Goal: Information Seeking & Learning: Learn about a topic

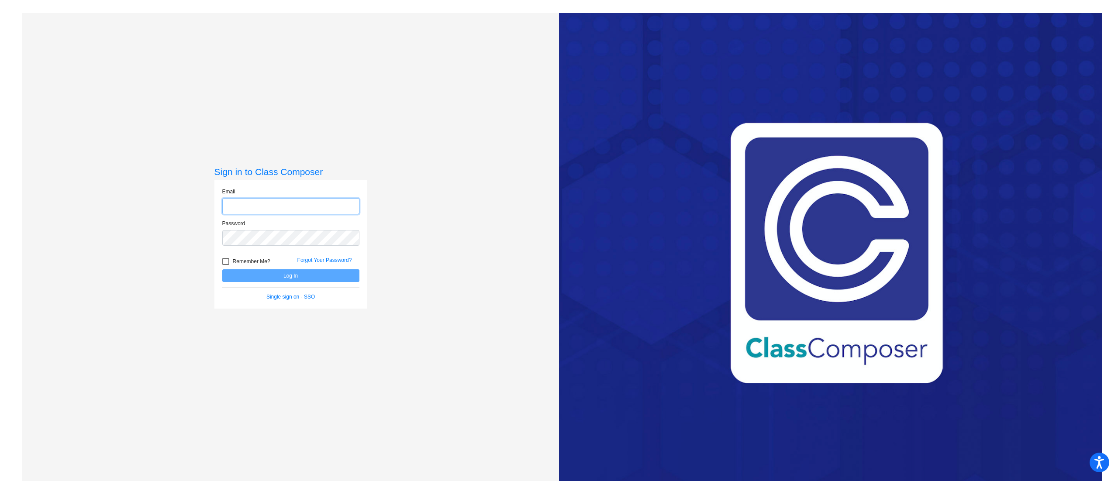
type input "[EMAIL_ADDRESS][PERSON_NAME][DOMAIN_NAME]"
click at [326, 279] on button "Log In" at bounding box center [290, 275] width 137 height 13
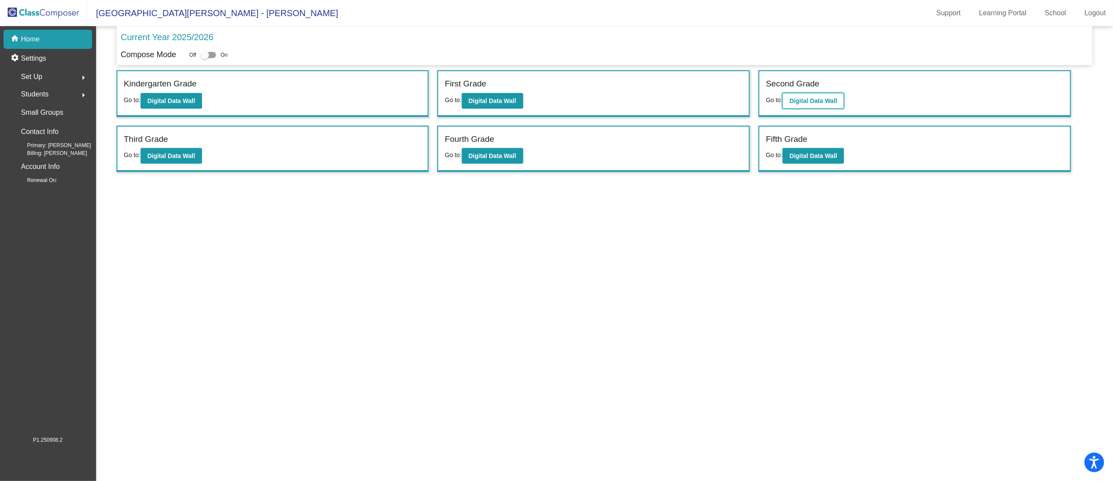
click at [823, 96] on button "Digital Data Wall" at bounding box center [814, 101] width 62 height 16
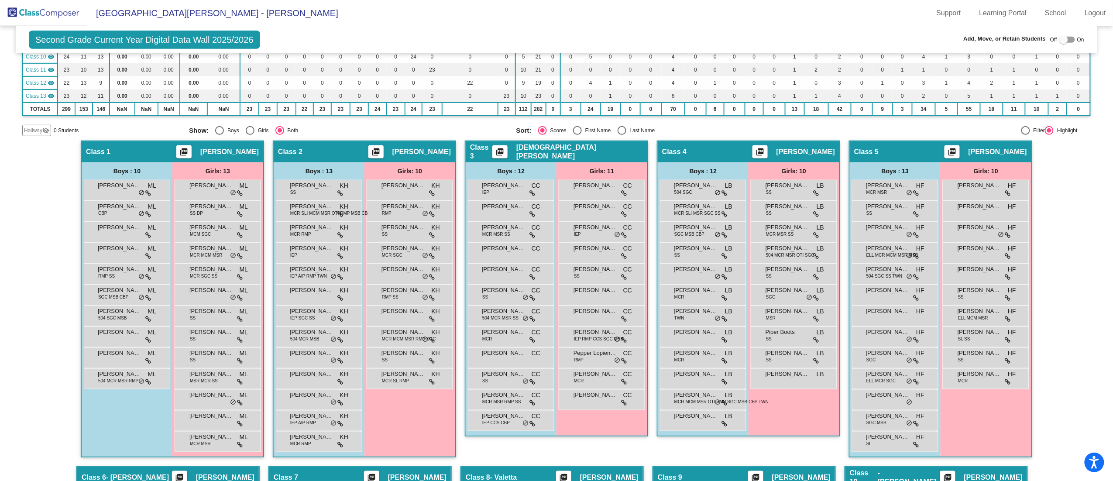
scroll to position [215, 0]
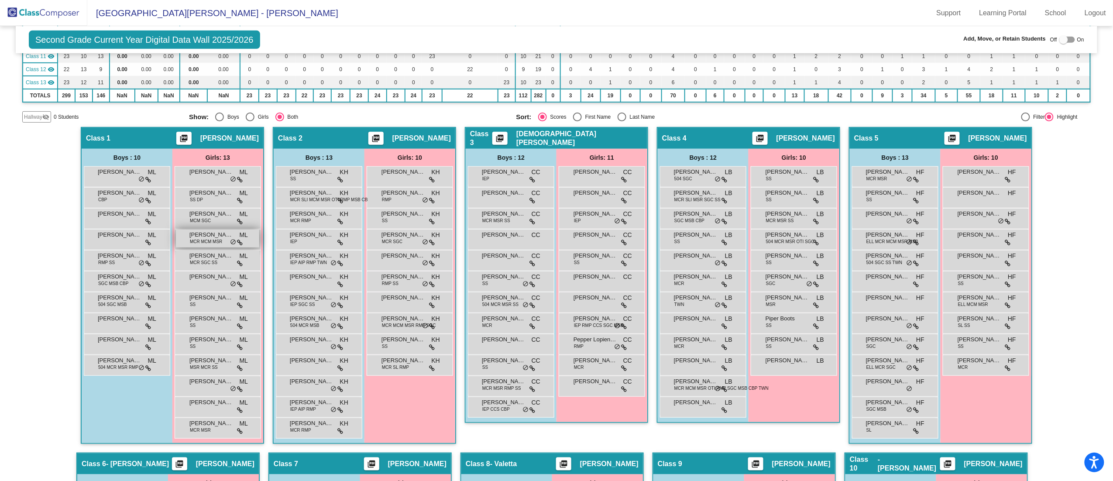
click at [204, 239] on span "MCR MCM MSR" at bounding box center [206, 241] width 32 height 7
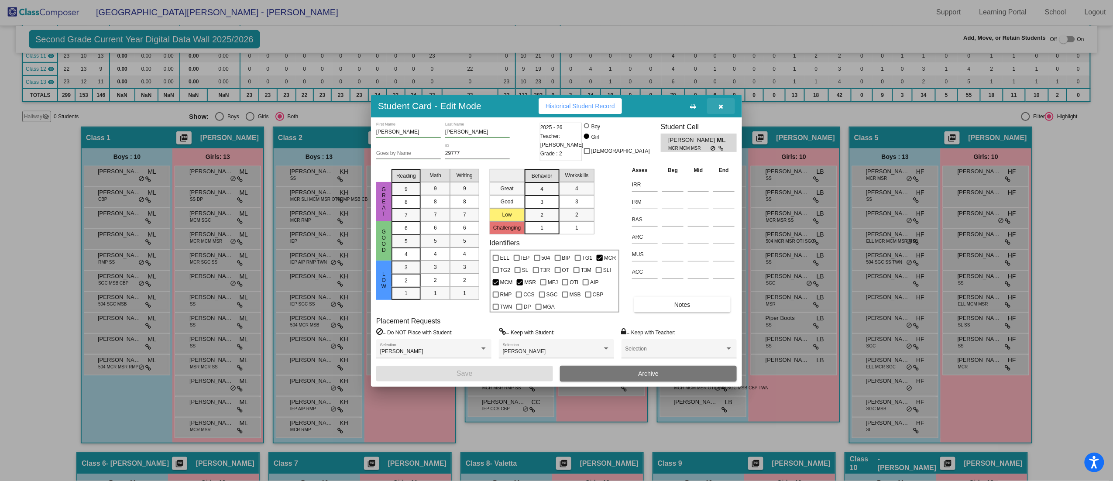
click at [724, 110] on icon "button" at bounding box center [721, 106] width 5 height 6
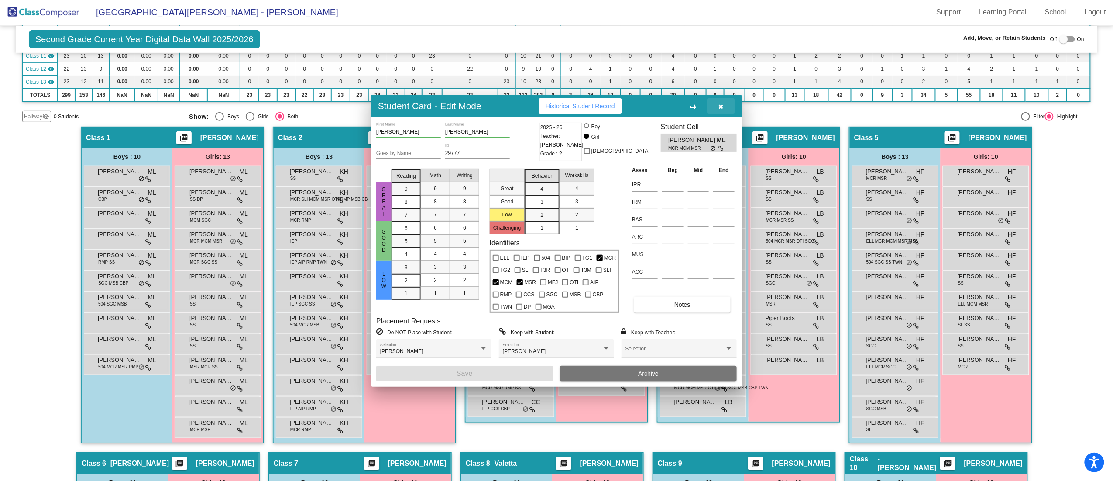
scroll to position [0, 0]
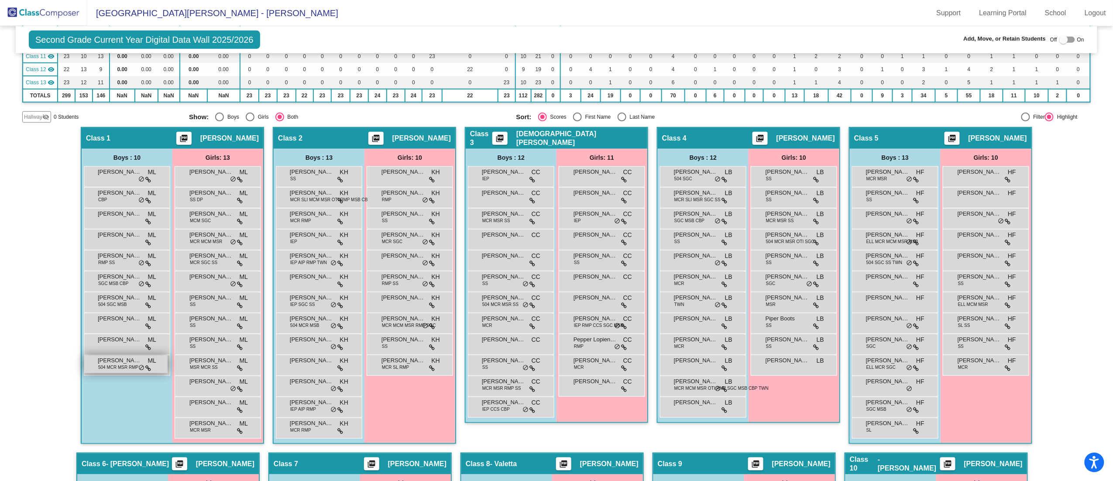
click at [117, 358] on span "[PERSON_NAME]" at bounding box center [120, 360] width 44 height 9
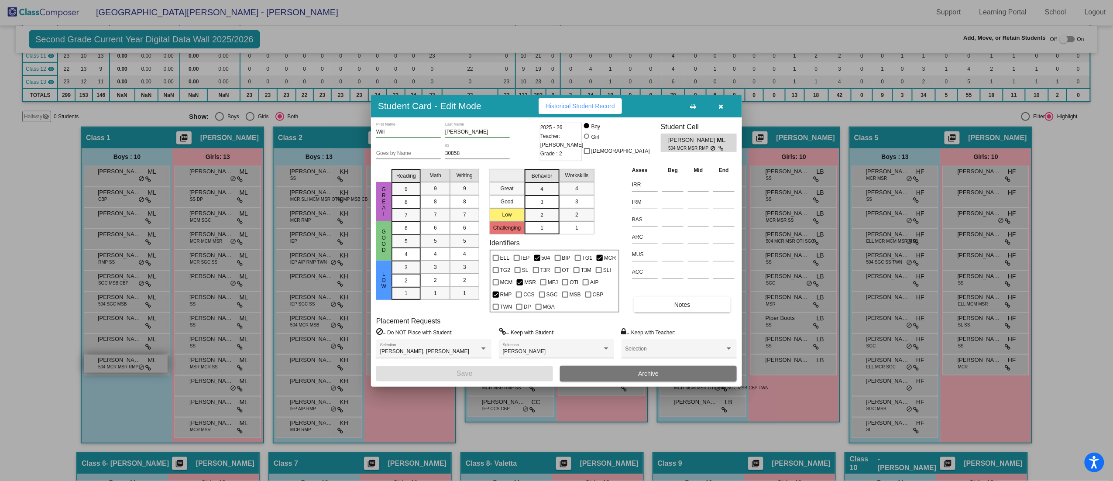
click at [117, 358] on div at bounding box center [556, 240] width 1113 height 481
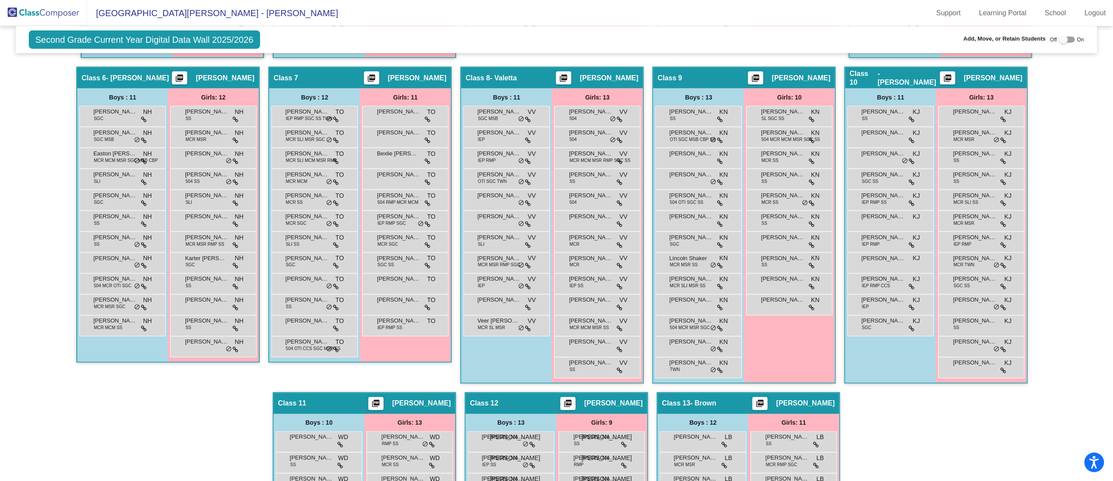
scroll to position [614, 0]
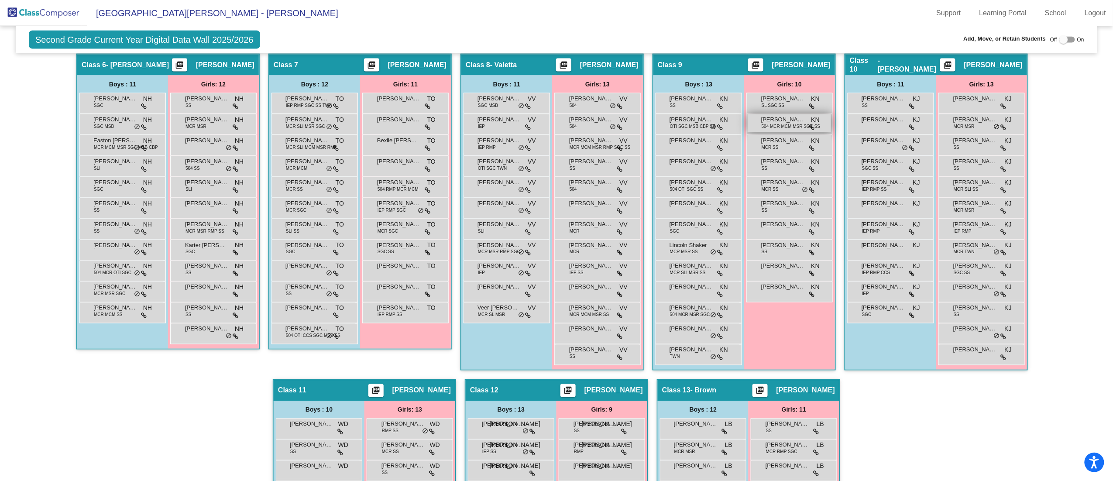
click at [776, 125] on span "504 MCR MCM MSR SGC SS" at bounding box center [791, 126] width 59 height 7
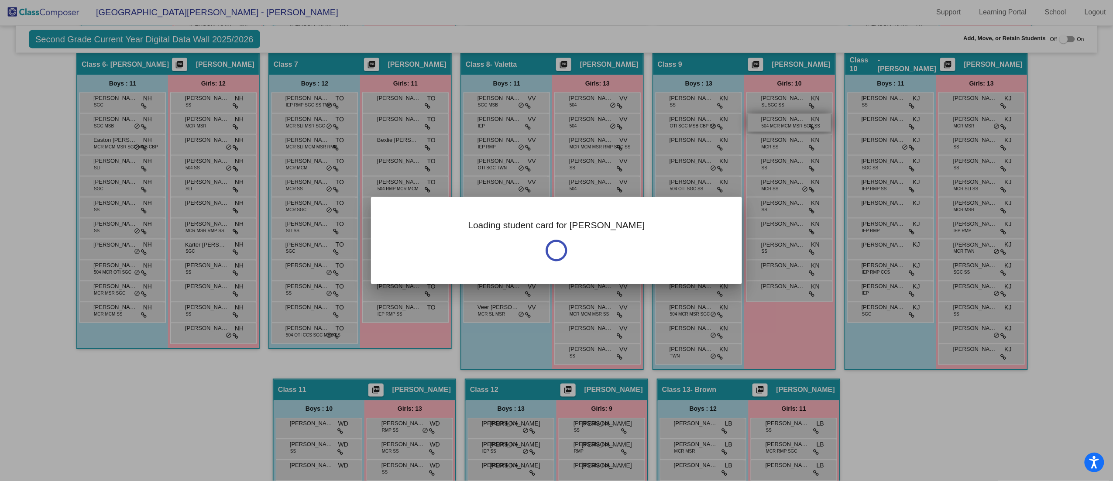
scroll to position [0, 0]
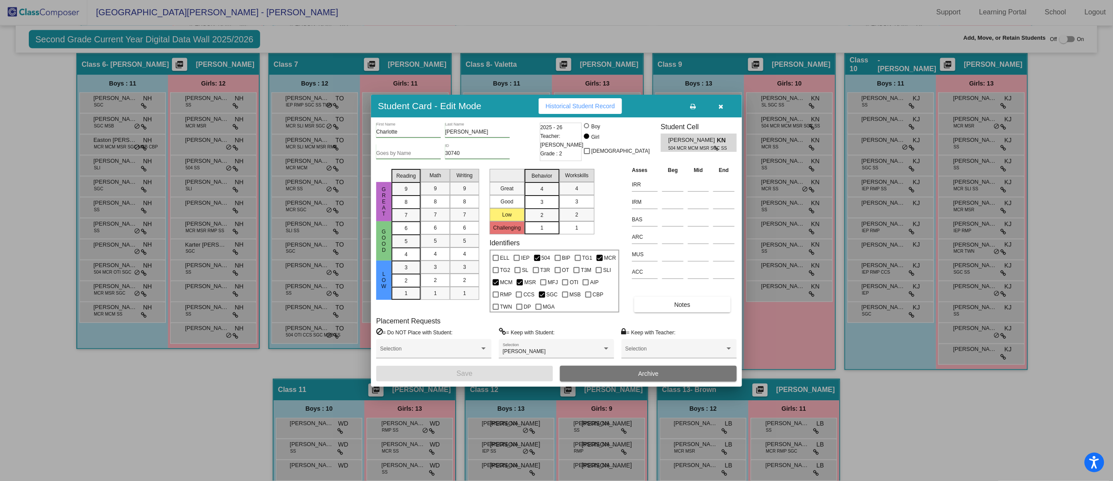
click at [725, 110] on button "button" at bounding box center [721, 106] width 28 height 16
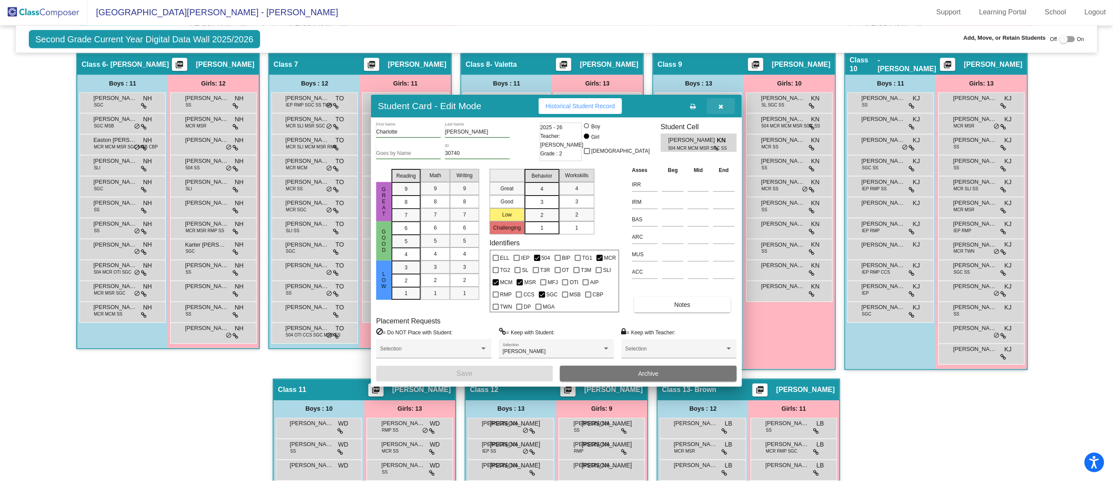
scroll to position [0, 0]
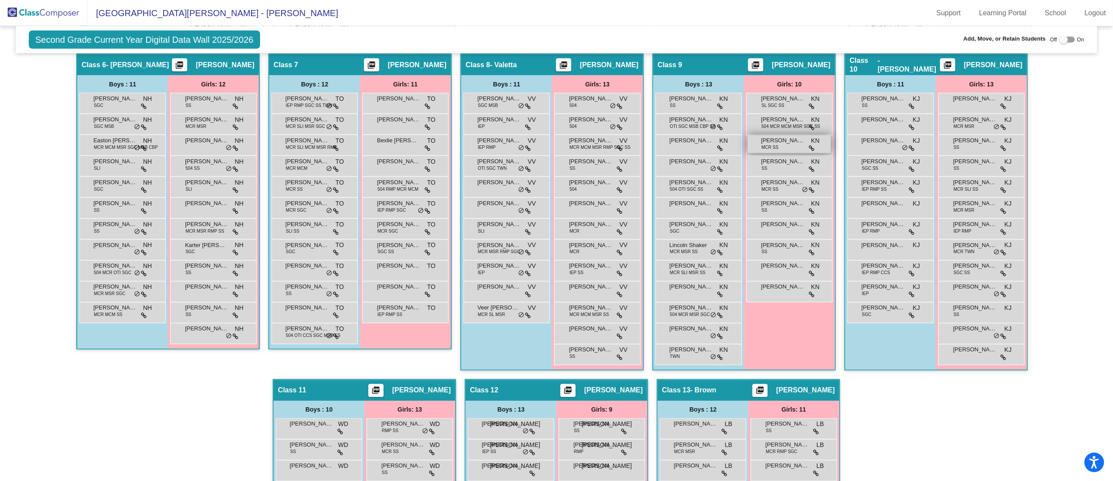
click at [787, 141] on span "[PERSON_NAME]" at bounding box center [784, 140] width 44 height 9
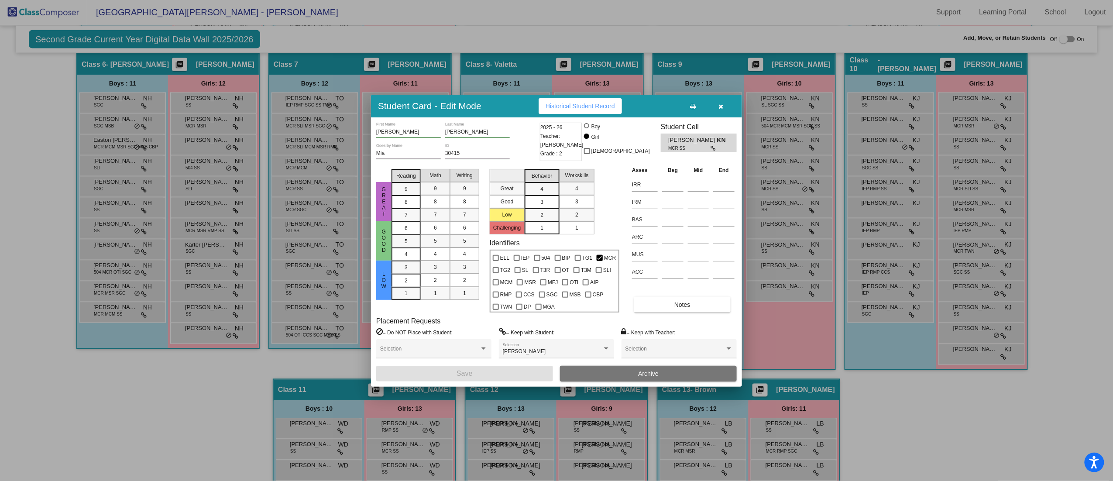
click at [722, 109] on icon "button" at bounding box center [721, 106] width 5 height 6
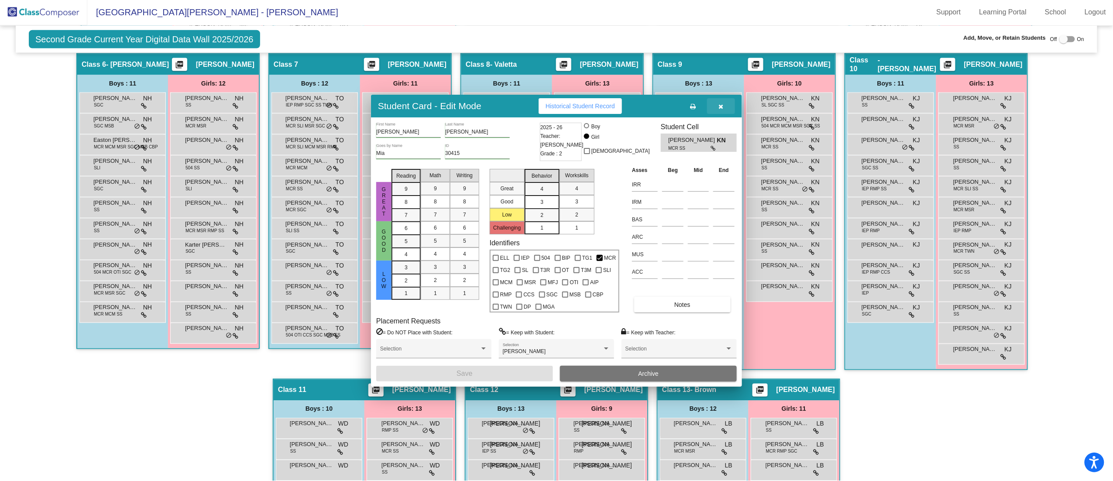
scroll to position [0, 0]
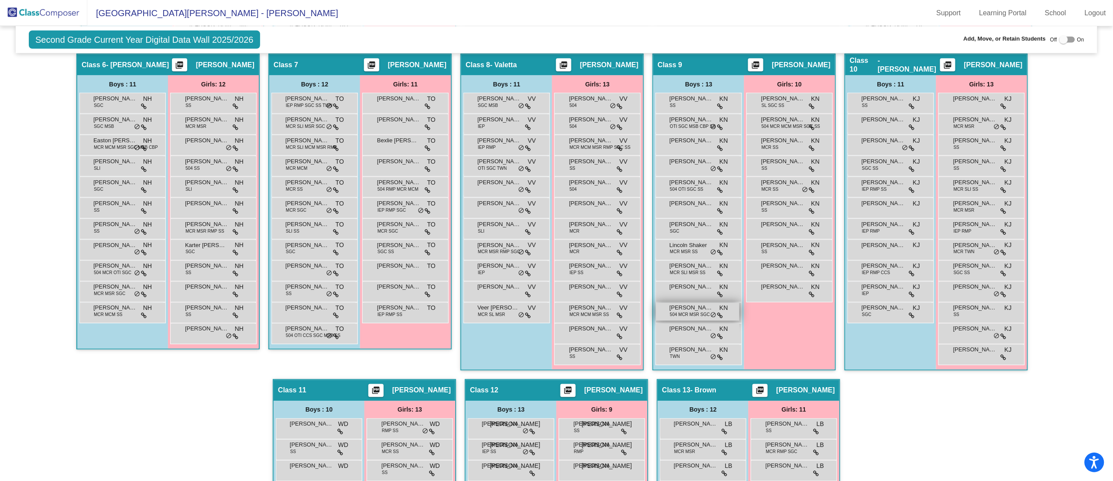
click at [685, 313] on span "504 MCR MSR SGC" at bounding box center [690, 315] width 40 height 7
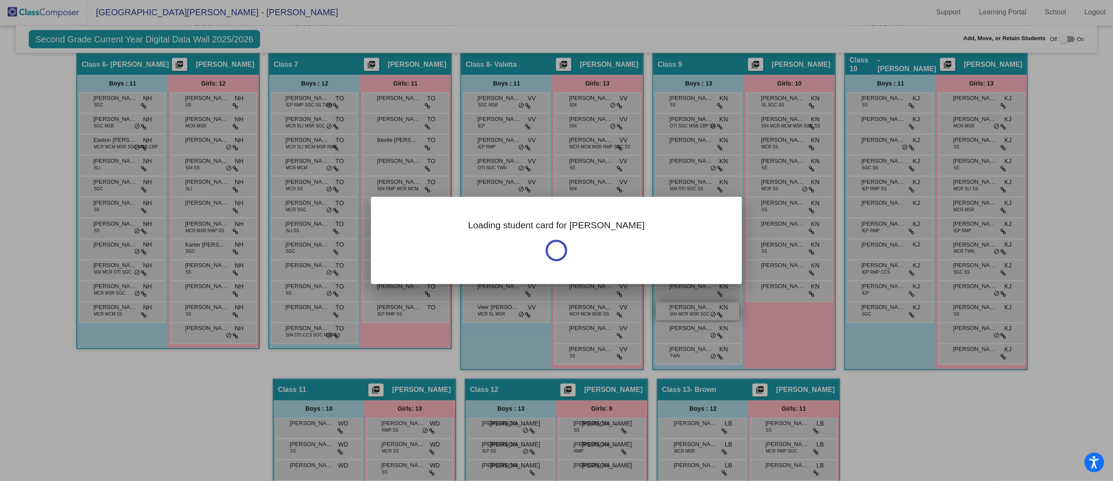
scroll to position [0, 0]
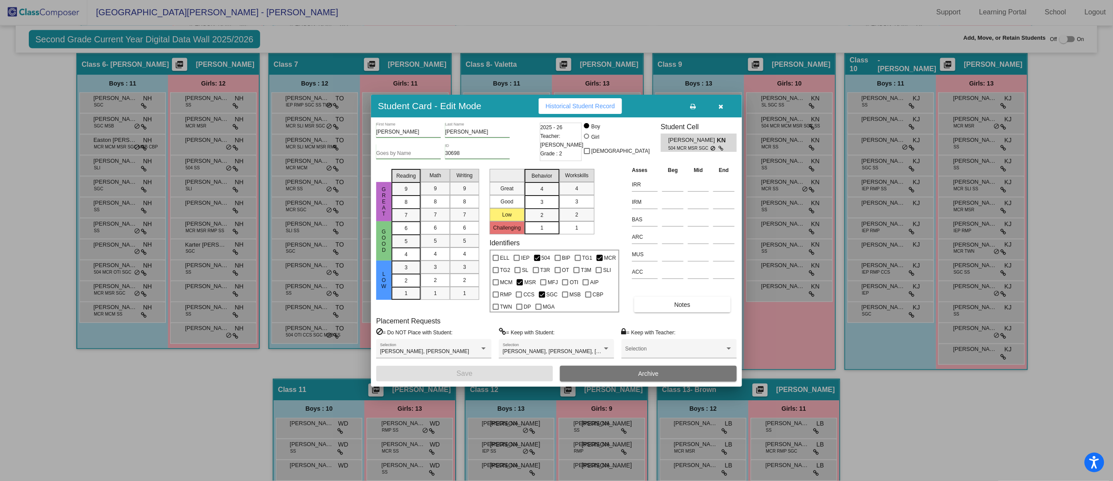
click at [720, 101] on button "button" at bounding box center [721, 106] width 28 height 16
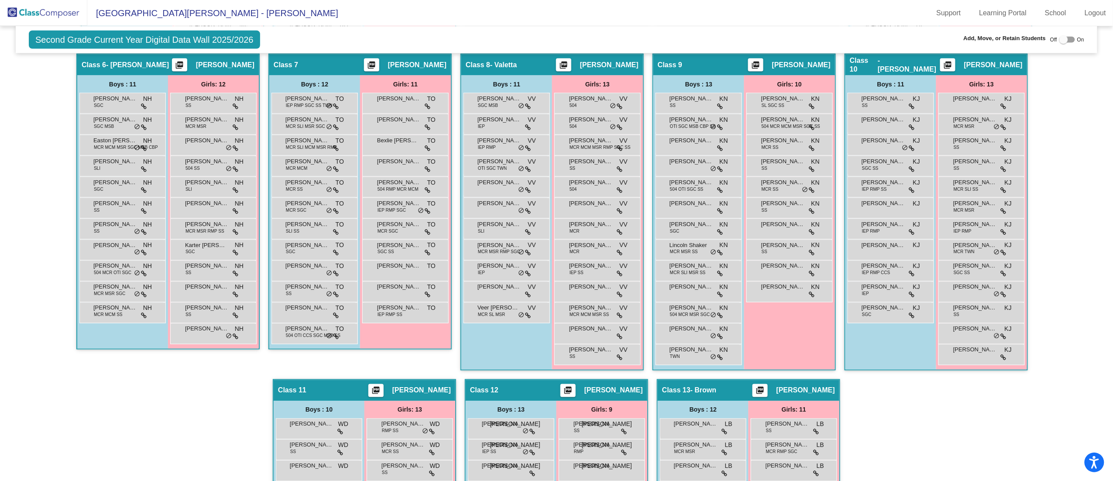
scroll to position [0, 0]
click at [1106, 259] on mat-sidenav-content "Second Grade Current Year Digital Data Wall 2025/2026 Add, Move, or Retain Stud…" at bounding box center [556, 253] width 1113 height 455
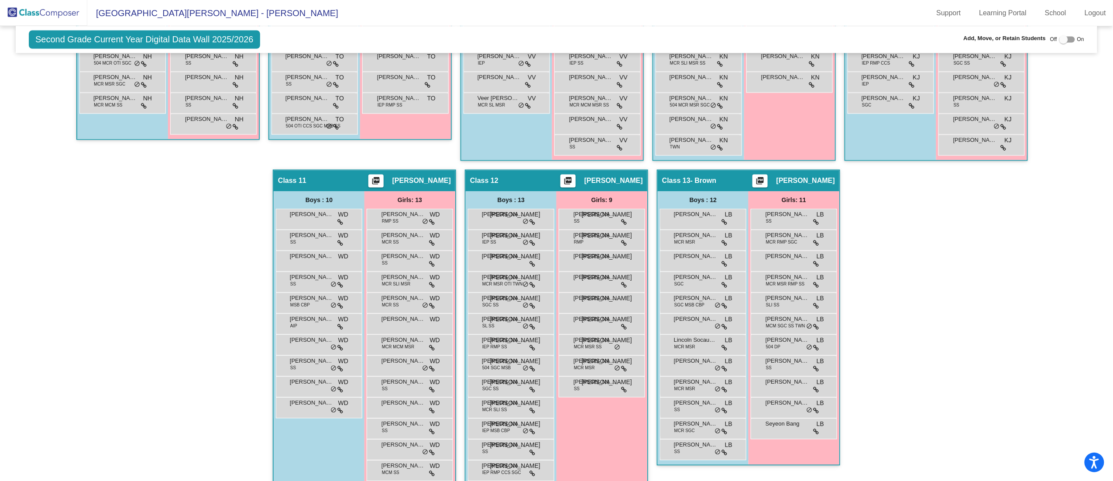
scroll to position [835, 0]
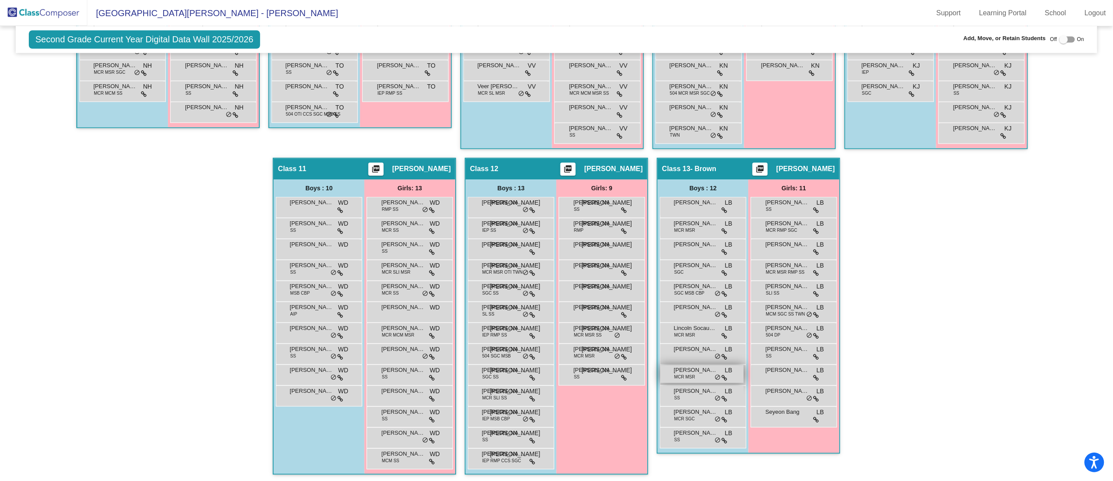
click at [700, 366] on span "[PERSON_NAME]" at bounding box center [696, 370] width 44 height 9
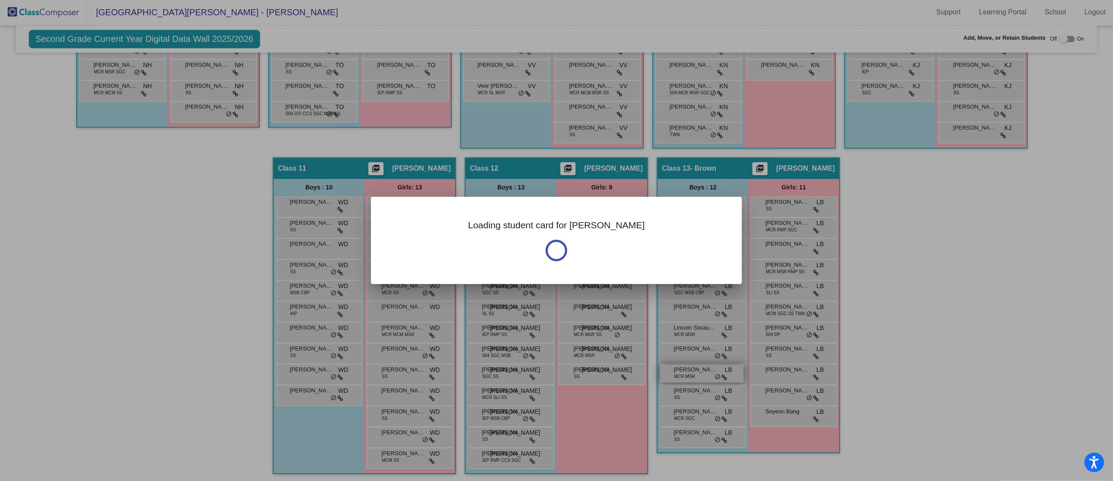
scroll to position [0, 0]
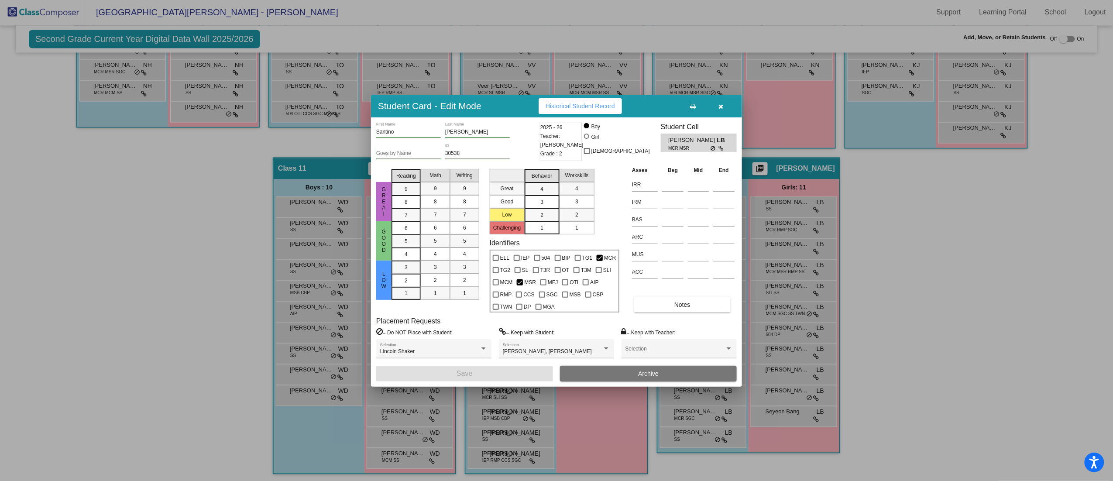
click at [720, 104] on icon "button" at bounding box center [721, 106] width 5 height 6
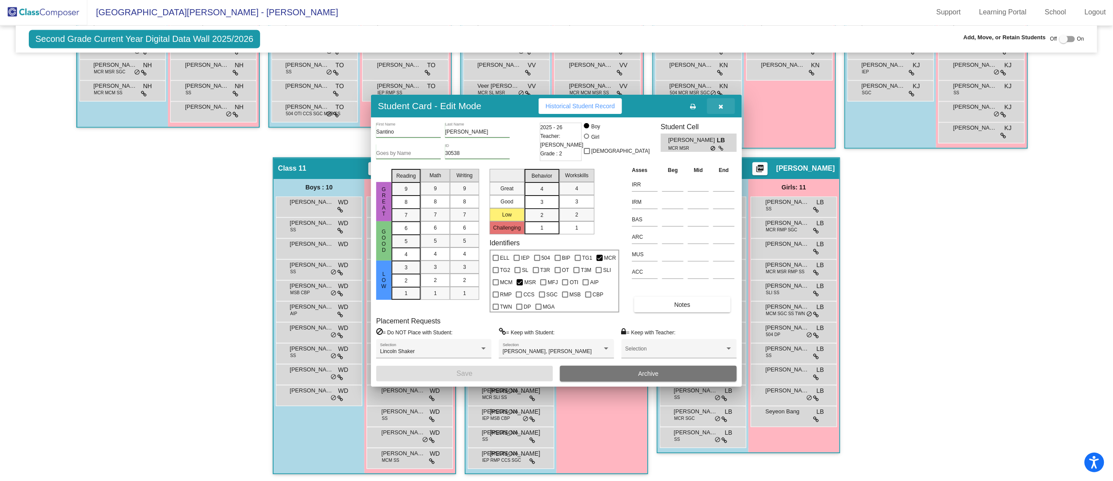
scroll to position [0, 0]
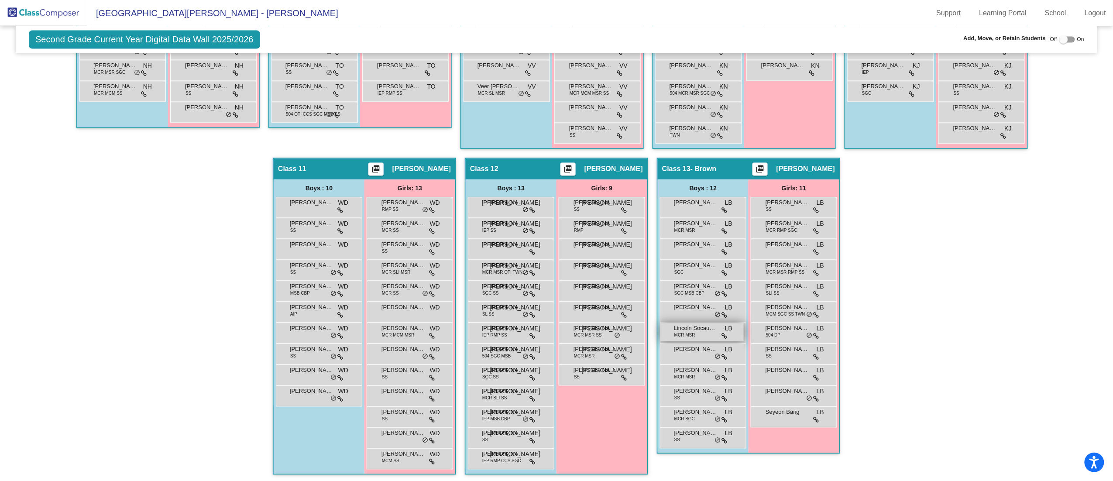
click at [716, 333] on div "Lincoln Socausky MCR MSR LB lock do_not_disturb_alt" at bounding box center [702, 333] width 83 height 18
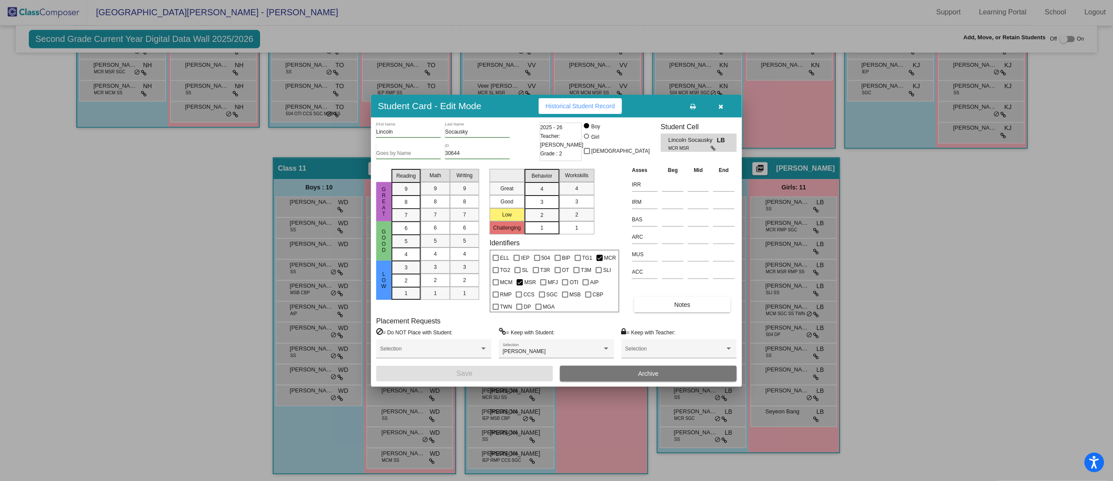
click at [721, 107] on icon "button" at bounding box center [721, 106] width 5 height 6
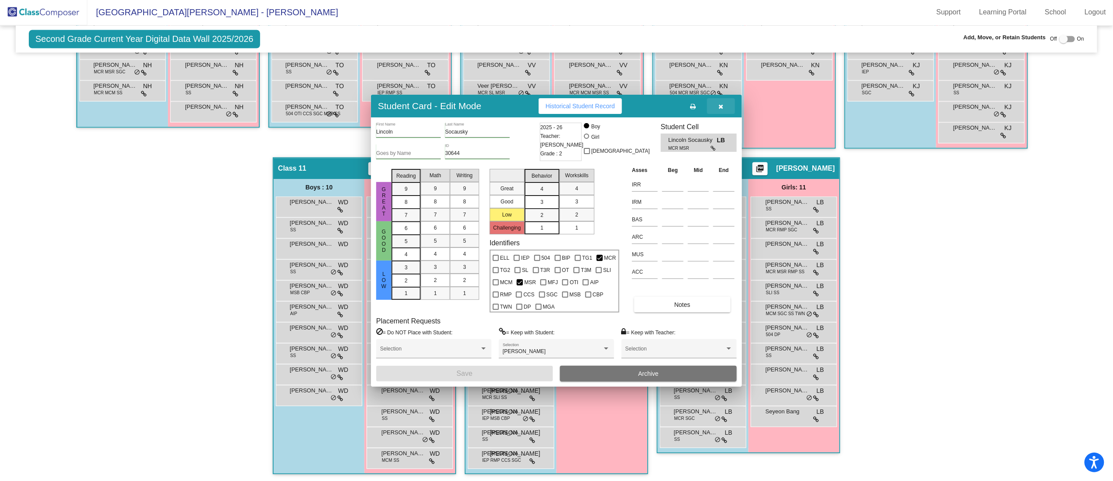
scroll to position [0, 0]
